Goal: Task Accomplishment & Management: Manage account settings

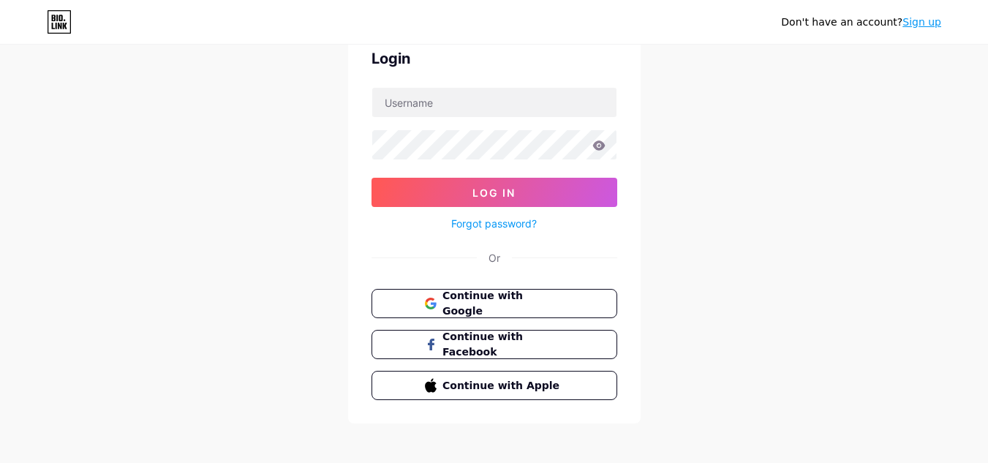
scroll to position [73, 0]
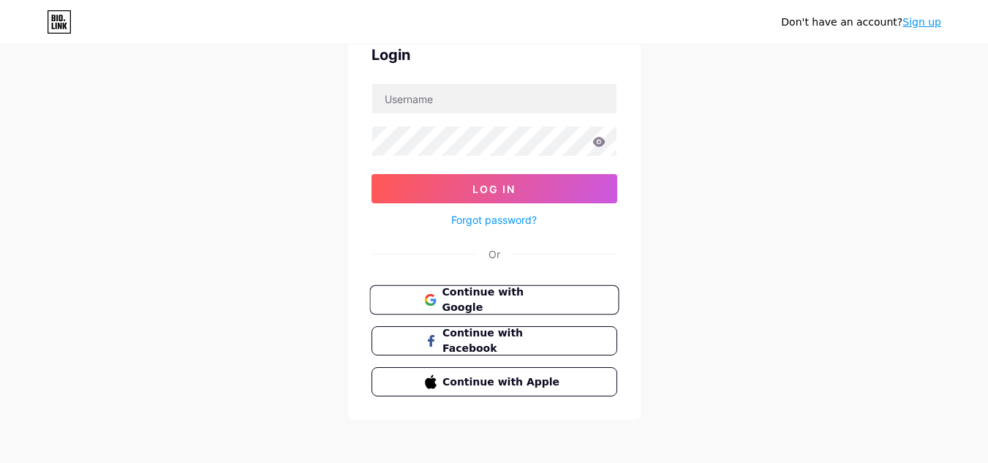
click at [494, 312] on button "Continue with Google" at bounding box center [493, 300] width 249 height 30
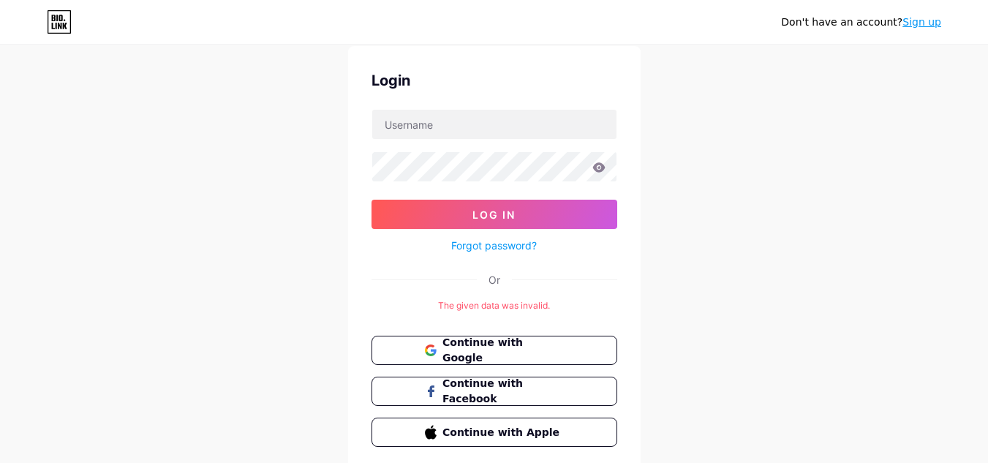
scroll to position [73, 0]
